Goal: Task Accomplishment & Management: Manage account settings

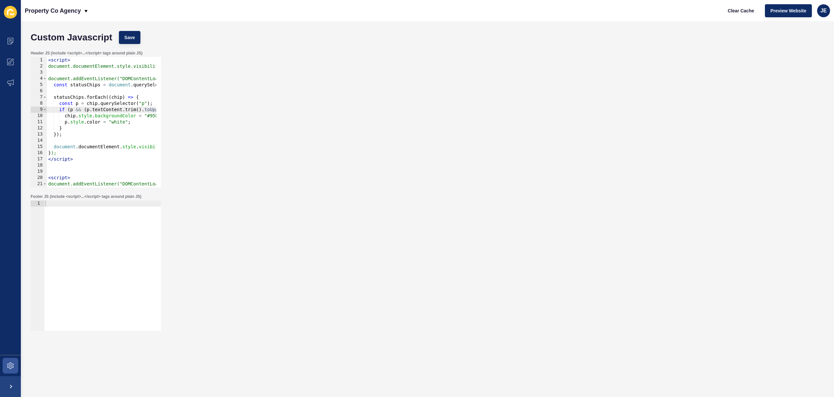
scroll to position [0, 22]
click at [204, 65] on div "Header JS (include <script>...</script> tags around plain JS) if (p && (p.textC…" at bounding box center [427, 118] width 800 height 143
click at [205, 65] on div "Header JS (include <script>...</script> tags around plain JS) if (p && (p.textC…" at bounding box center [427, 118] width 800 height 143
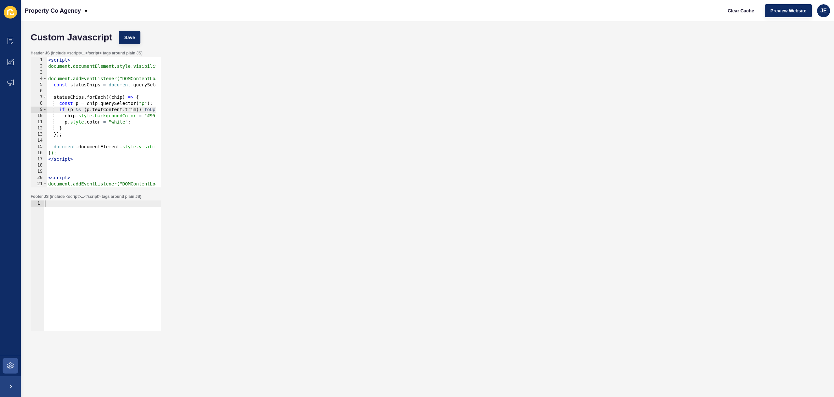
click at [205, 65] on div "Header JS (include <script>...</script> tags around plain JS) if (p && (p.textC…" at bounding box center [427, 118] width 800 height 143
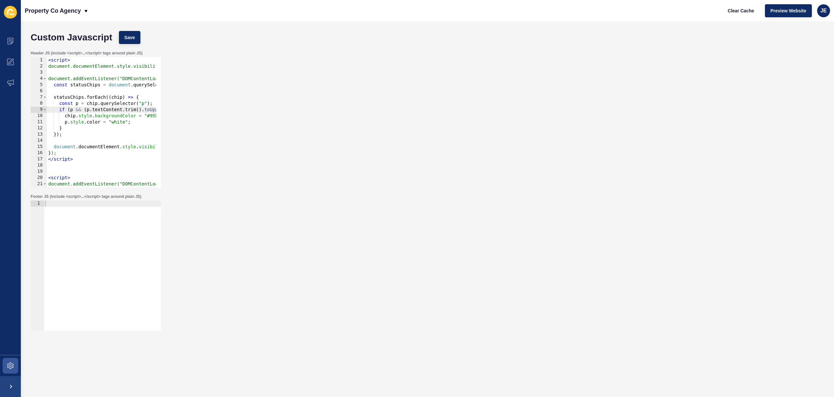
click at [205, 65] on div "Header JS (include <script>...</script> tags around plain JS) if (p && (p.textC…" at bounding box center [427, 118] width 800 height 143
click at [649, 154] on div "Header JS (include <script>...</script> tags around plain JS) if (p && (p.textC…" at bounding box center [427, 118] width 800 height 143
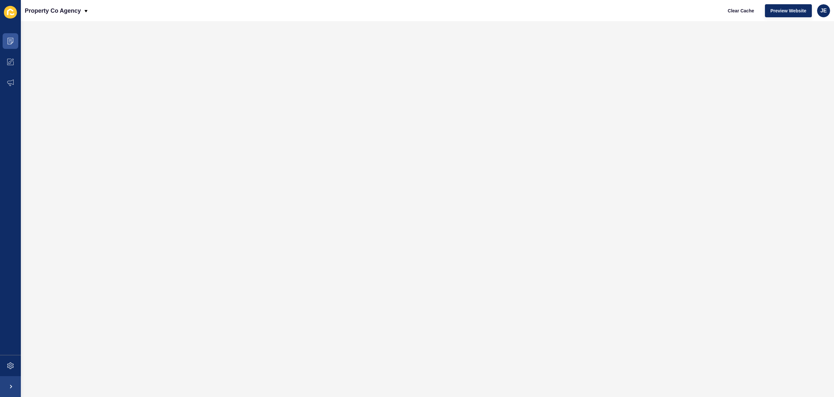
click at [353, 17] on div "Property Co Agency Clear Cache Preview Website JE" at bounding box center [427, 10] width 813 height 21
drag, startPoint x: 814, startPoint y: 14, endPoint x: 823, endPoint y: 14, distance: 8.8
click at [814, 14] on div "Clear Cache Preview Website JE" at bounding box center [776, 11] width 113 height 18
click at [823, 14] on div "JE" at bounding box center [823, 10] width 13 height 13
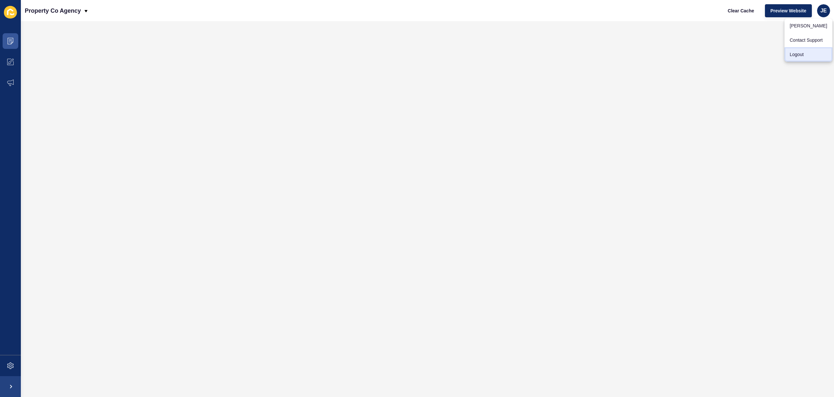
click at [804, 58] on link "Logout" at bounding box center [809, 54] width 48 height 14
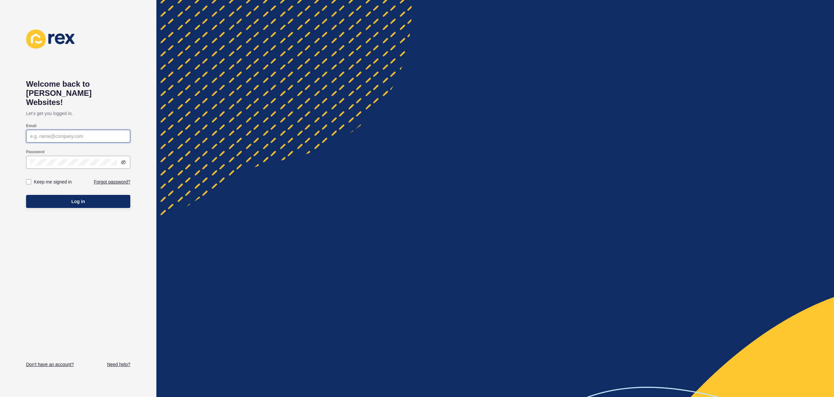
type input "justine.espinosa@rexsoftware.com.au"
type input "[EMAIL_ADDRESS][PERSON_NAME][DOMAIN_NAME]"
click at [94, 195] on button "Log in" at bounding box center [78, 201] width 104 height 13
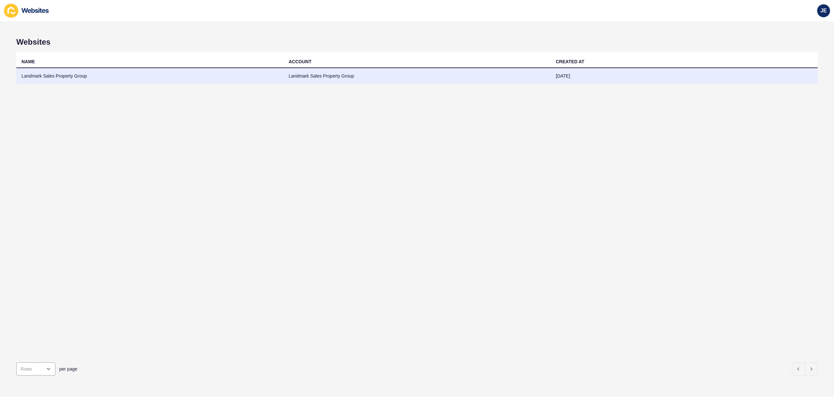
click at [196, 74] on td "Landmark Sales Property Group" at bounding box center [149, 76] width 267 height 16
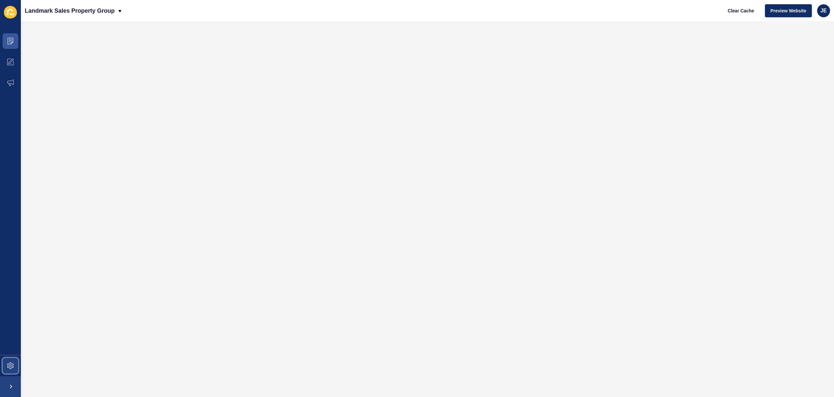
click at [7, 367] on icon at bounding box center [10, 365] width 7 height 7
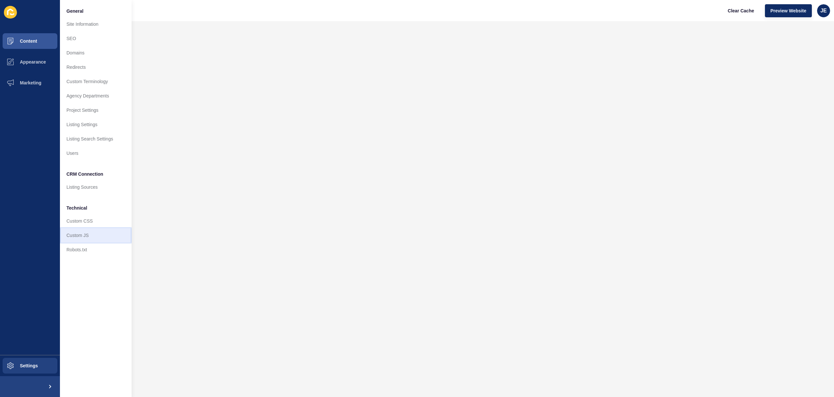
click at [119, 240] on link "Custom JS" at bounding box center [96, 235] width 72 height 14
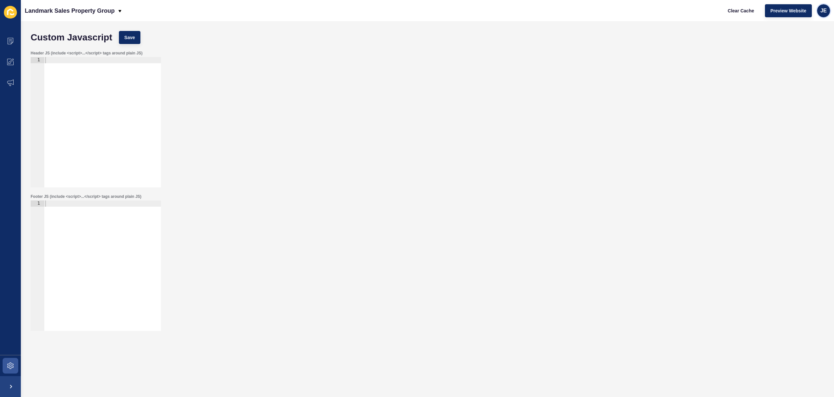
click at [818, 13] on div "JE" at bounding box center [823, 10] width 13 height 13
click at [709, 43] on div "Custom Javascript Save" at bounding box center [427, 38] width 800 height 20
click at [796, 13] on span "Preview Website" at bounding box center [788, 10] width 36 height 7
click at [98, 236] on div at bounding box center [102, 271] width 117 height 143
click at [105, 118] on div at bounding box center [102, 128] width 117 height 143
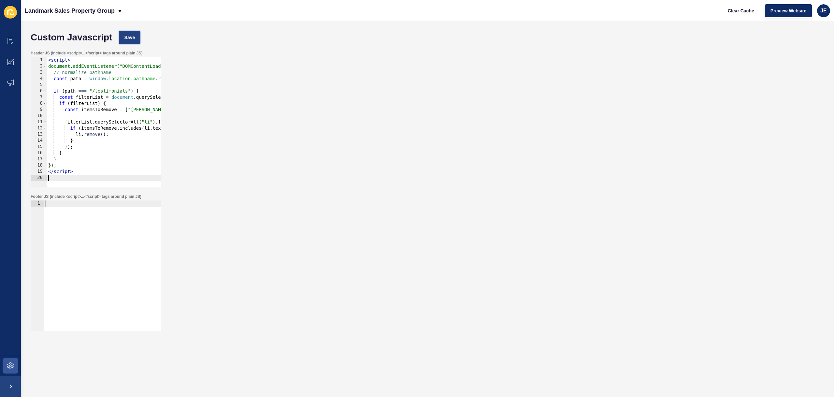
click at [129, 34] on button "Save" at bounding box center [130, 37] width 22 height 13
click at [726, 11] on button "Clear Cache" at bounding box center [740, 10] width 37 height 13
click at [825, 13] on span "JE" at bounding box center [823, 10] width 7 height 7
click at [794, 54] on link "Logout" at bounding box center [809, 54] width 48 height 14
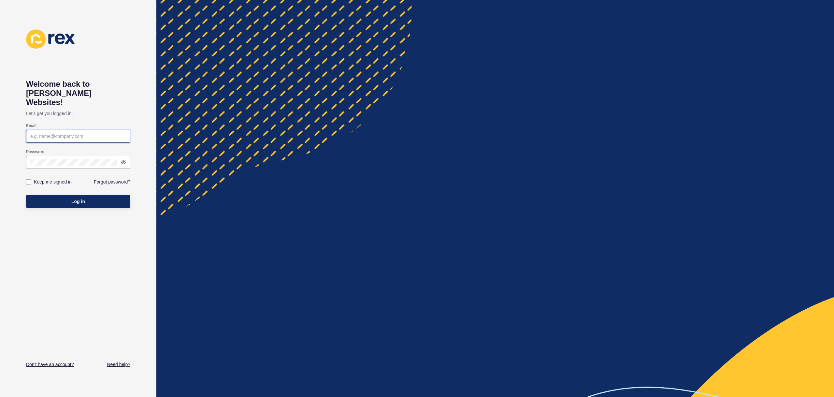
type input "justine.espinosa@rexsoftware.com.au"
type input "[EMAIL_ADDRESS][PERSON_NAME][DOMAIN_NAME]"
click at [108, 195] on button "Log in" at bounding box center [78, 201] width 104 height 13
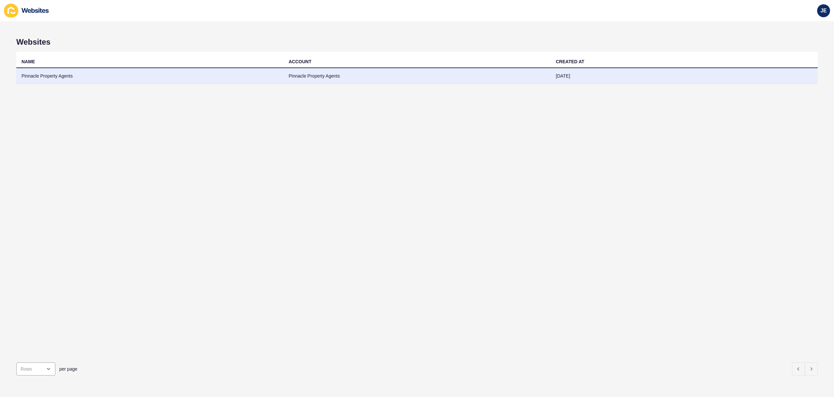
click at [178, 75] on td "Pinnacle Property Agents" at bounding box center [149, 76] width 267 height 16
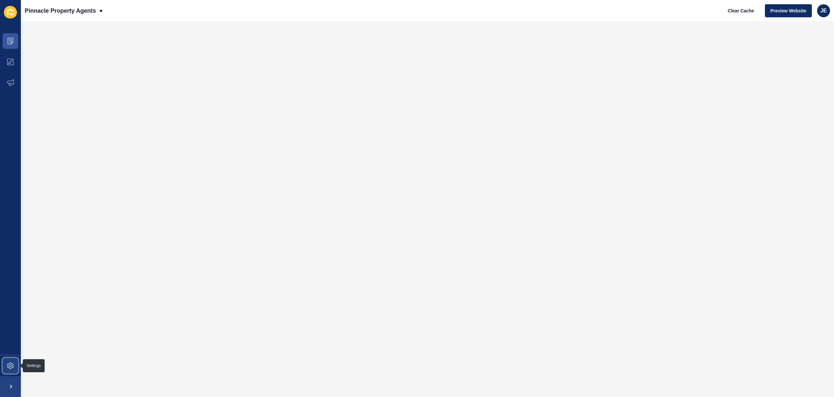
click at [14, 359] on span at bounding box center [10, 365] width 21 height 21
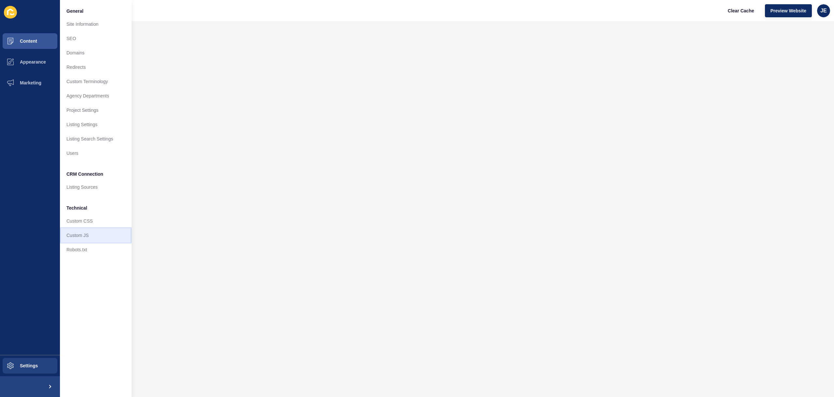
click at [73, 237] on link "Custom JS" at bounding box center [96, 235] width 72 height 14
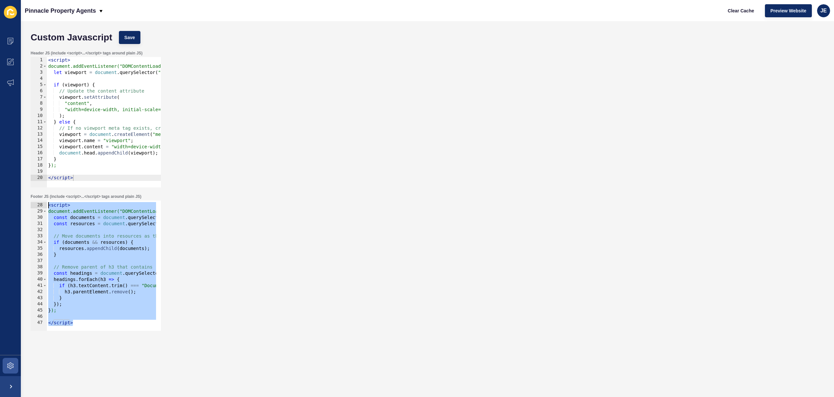
drag, startPoint x: 84, startPoint y: 323, endPoint x: 31, endPoint y: 204, distance: 130.1
click at [31, 204] on div "</script> 27 28 29 30 31 32 33 34 35 36 37 38 39 40 41 42 43 44 45 46 47 < scri…" at bounding box center [96, 265] width 130 height 130
type textarea "<script> document.addEventListener("DOMContentLoaded", function () {"
click at [781, 9] on span "Preview Website" at bounding box center [788, 10] width 36 height 7
click at [86, 321] on div "< script > document.addEventListener("DOMContentLoaded", function () { const do…" at bounding box center [184, 265] width 274 height 138
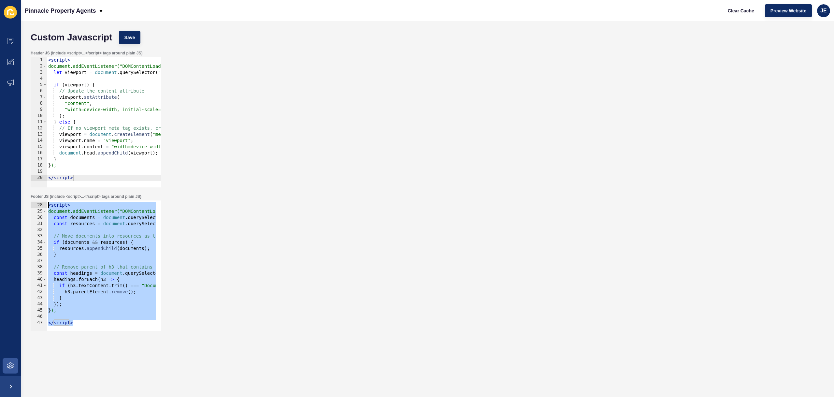
drag, startPoint x: 73, startPoint y: 315, endPoint x: 29, endPoint y: 204, distance: 119.2
click at [29, 204] on div "Footer JS (include <script>...</script> tags around plain JS) </script> 27 28 2…" at bounding box center [427, 262] width 800 height 143
type textarea "<script> document.addEventListener("DOMContentLoaded", function () {"
paste textarea
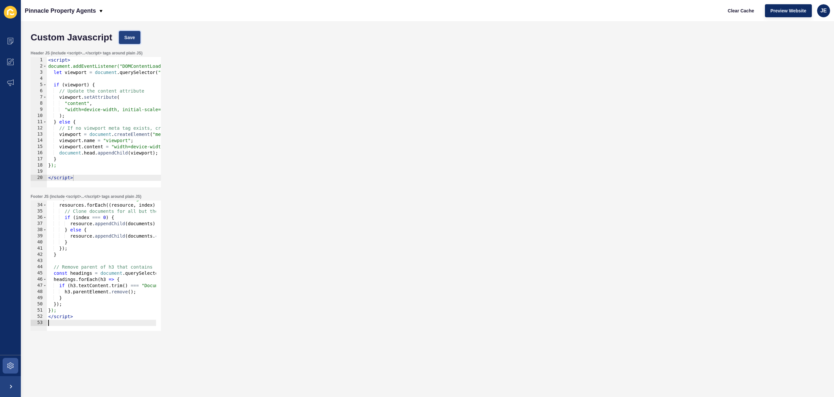
click at [132, 36] on span "Save" at bounding box center [129, 37] width 11 height 7
click at [749, 11] on span "Clear Cache" at bounding box center [741, 10] width 26 height 7
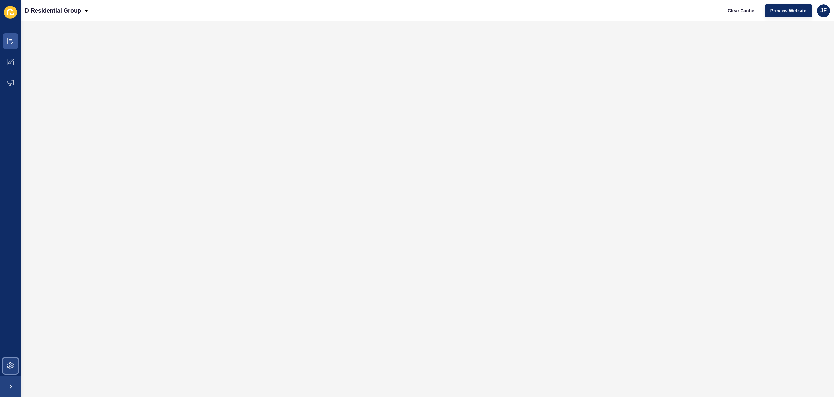
click at [11, 366] on icon at bounding box center [10, 365] width 7 height 7
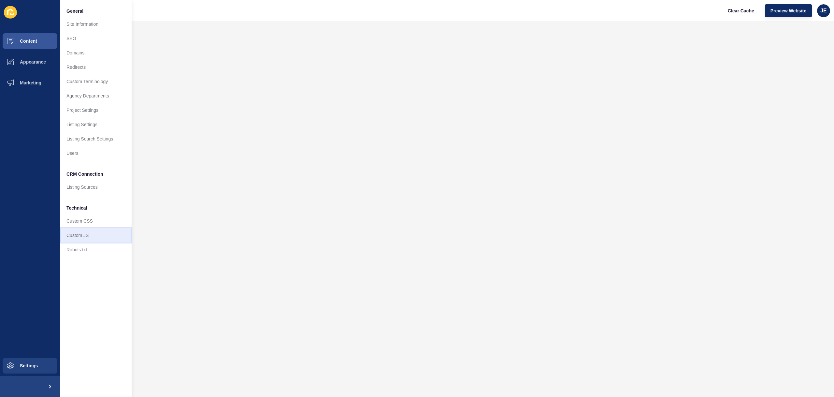
click at [84, 236] on link "Custom JS" at bounding box center [96, 235] width 72 height 14
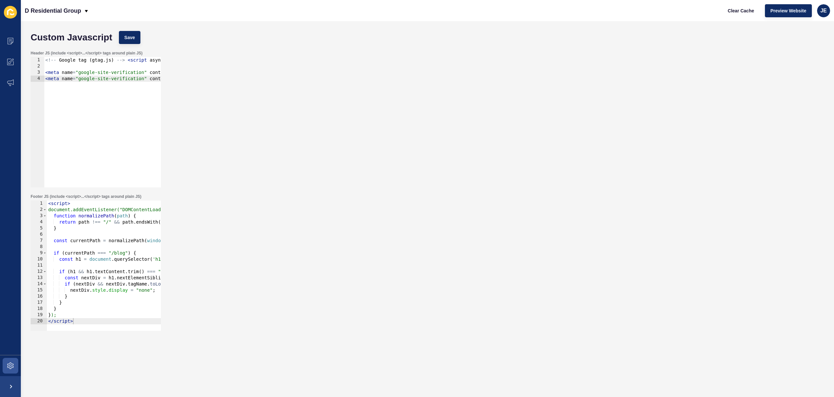
type textarea "</script>"
click at [85, 323] on div "< script > document.addEventListener("DOMContentLoaded", function () { function…" at bounding box center [148, 269] width 202 height 138
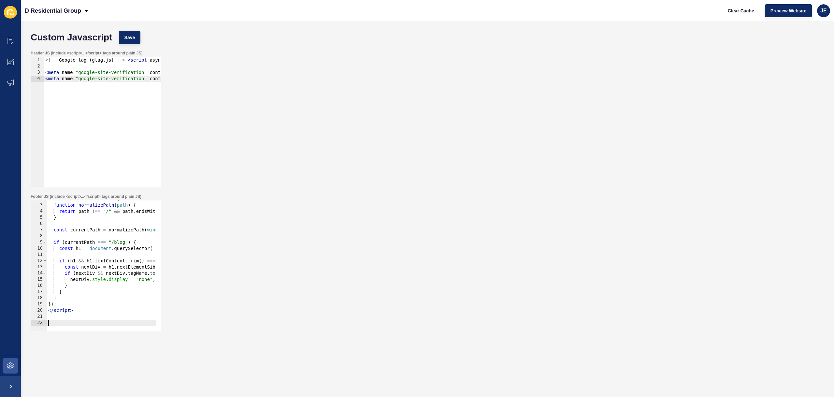
paste textarea
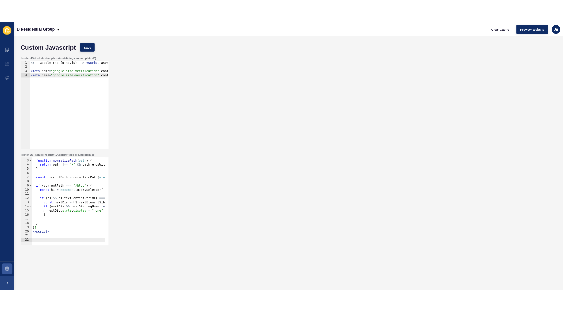
scroll to position [116, 0]
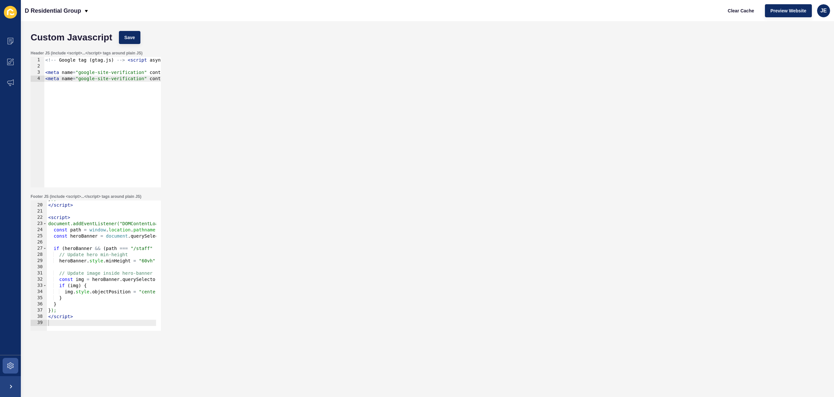
click at [131, 22] on div "Custom Javascript Save Header JS (include <script>...</script> tags around plai…" at bounding box center [427, 209] width 813 height 376
click at [130, 34] on span "Save" at bounding box center [129, 37] width 11 height 7
click at [762, 8] on div "Clear Cache Preview Website JE" at bounding box center [776, 11] width 113 height 18
click at [731, 18] on div "Clear Cache Preview Website JE" at bounding box center [776, 11] width 113 height 18
click at [733, 15] on button "Clear Cache" at bounding box center [740, 10] width 37 height 13
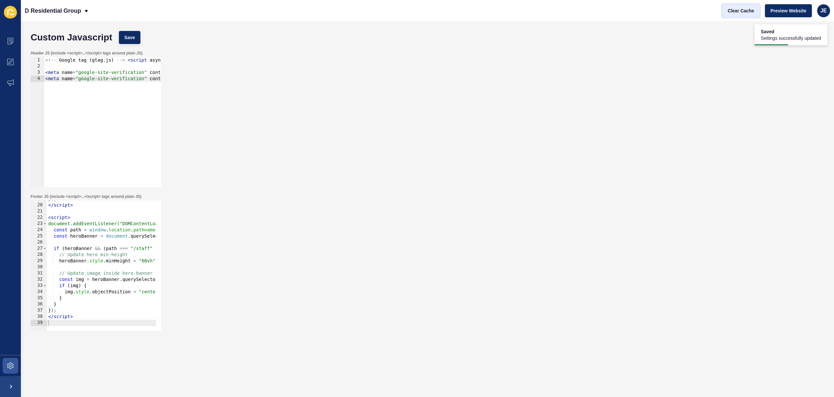
click at [733, 15] on button "Clear Cache" at bounding box center [740, 10] width 37 height 13
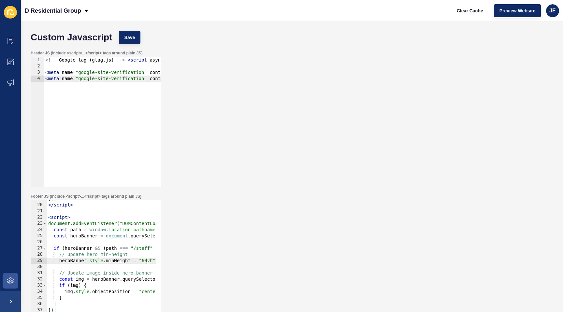
click at [147, 260] on div "} ); </ script > < script > document.addEventListener("DOMContentLoaded", funct…" at bounding box center [151, 265] width 208 height 138
type textarea "heroBanner.style.minHeight = "60vh";"
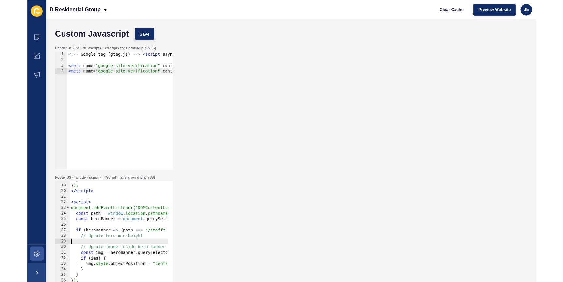
scroll to position [110, 0]
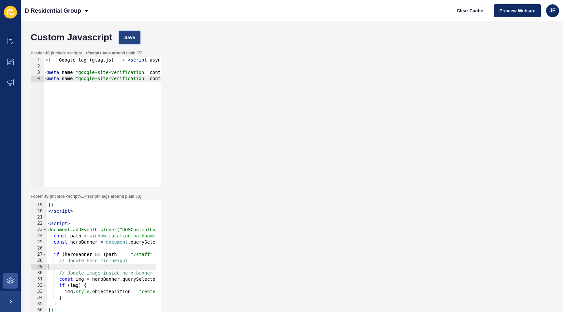
click at [131, 36] on span "Save" at bounding box center [129, 37] width 11 height 7
click at [470, 12] on span "Clear Cache" at bounding box center [470, 10] width 26 height 7
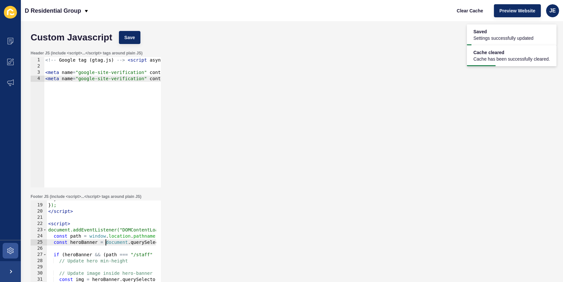
click at [105, 240] on div "} } ); </ script > < script > document.addEventListener("DOMContentLoaded", fun…" at bounding box center [151, 265] width 208 height 138
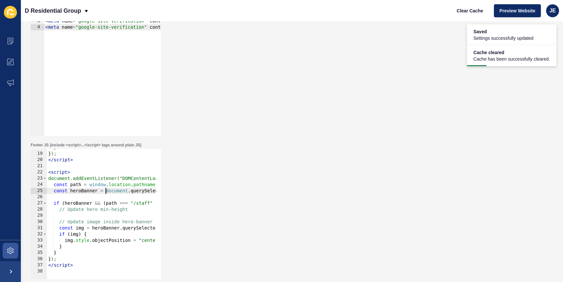
scroll to position [52, 0]
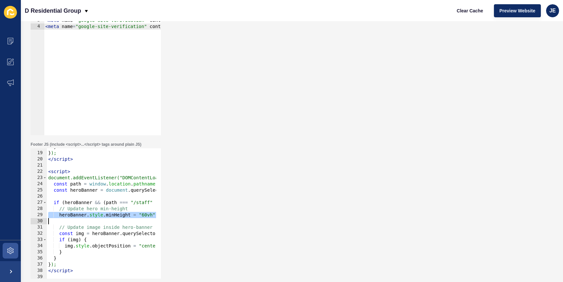
click at [144, 215] on div "} } ); </ script > < script > document.addEventListener("DOMContentLoaded", fun…" at bounding box center [151, 213] width 208 height 138
drag, startPoint x: 146, startPoint y: 215, endPoint x: 142, endPoint y: 216, distance: 4.7
click at [142, 216] on div "} } ); </ script > < script > document.addEventListener("DOMContentLoaded", fun…" at bounding box center [151, 213] width 208 height 138
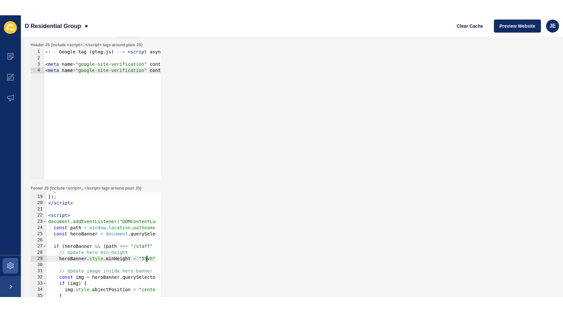
scroll to position [0, 0]
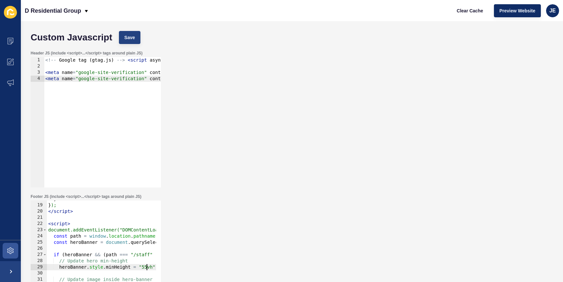
type textarea "heroBanner.style.minHeight = "55vh";"
click at [122, 36] on button "Save" at bounding box center [130, 37] width 22 height 13
click at [484, 10] on button "Clear Cache" at bounding box center [469, 10] width 37 height 13
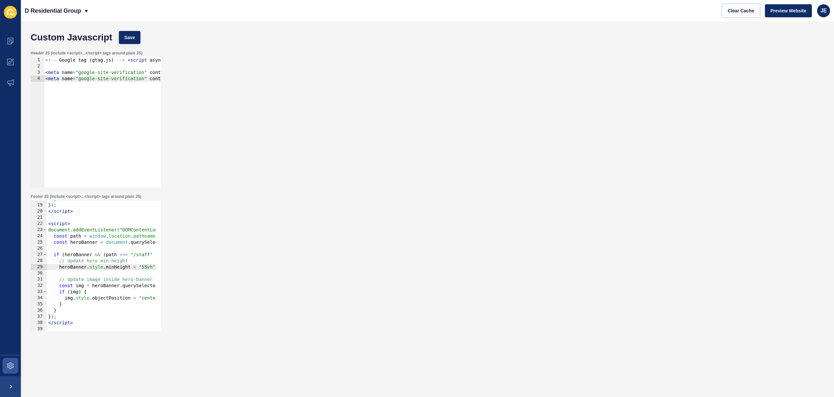
scroll to position [110, 0]
